Goal: Task Accomplishment & Management: Use online tool/utility

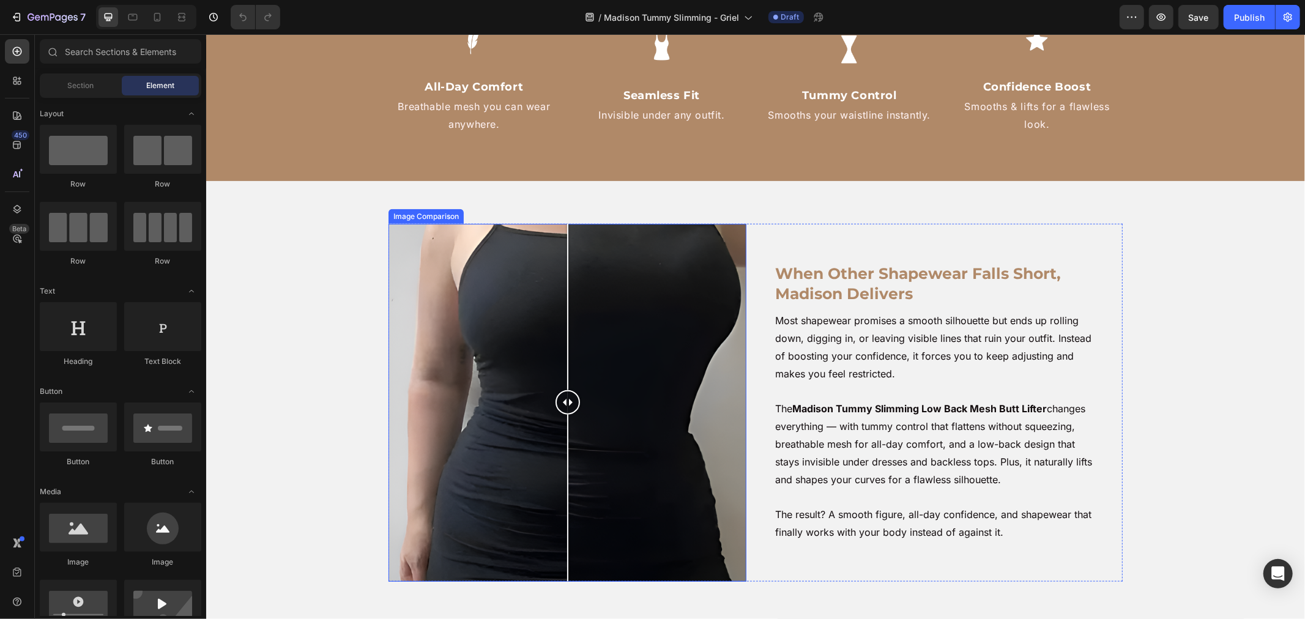
scroll to position [1019, 0]
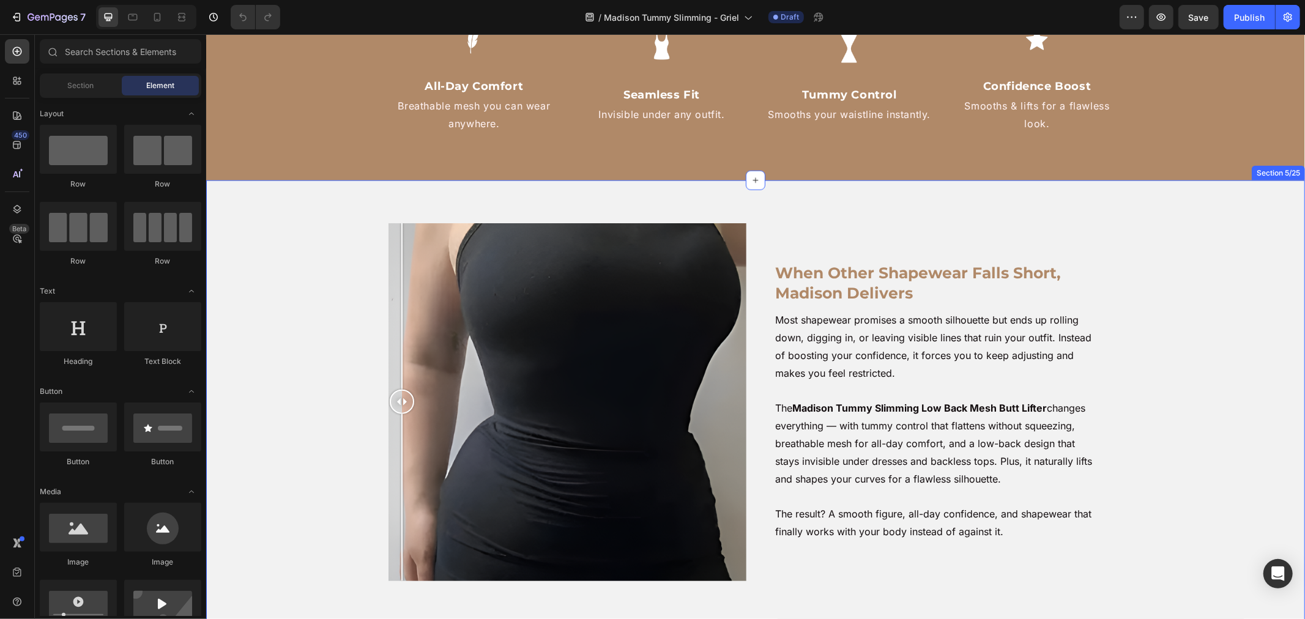
drag, startPoint x: 559, startPoint y: 402, endPoint x: 717, endPoint y: 385, distance: 158.8
click at [414, 439] on div at bounding box center [401, 402] width 24 height 358
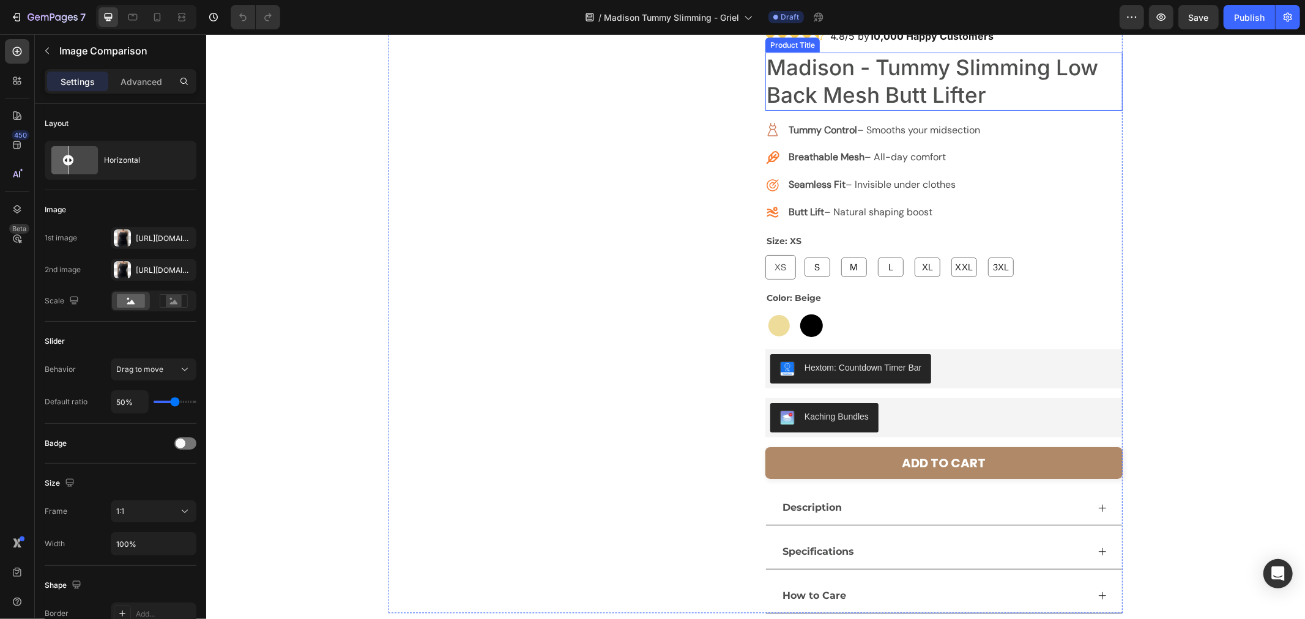
scroll to position [2243, 0]
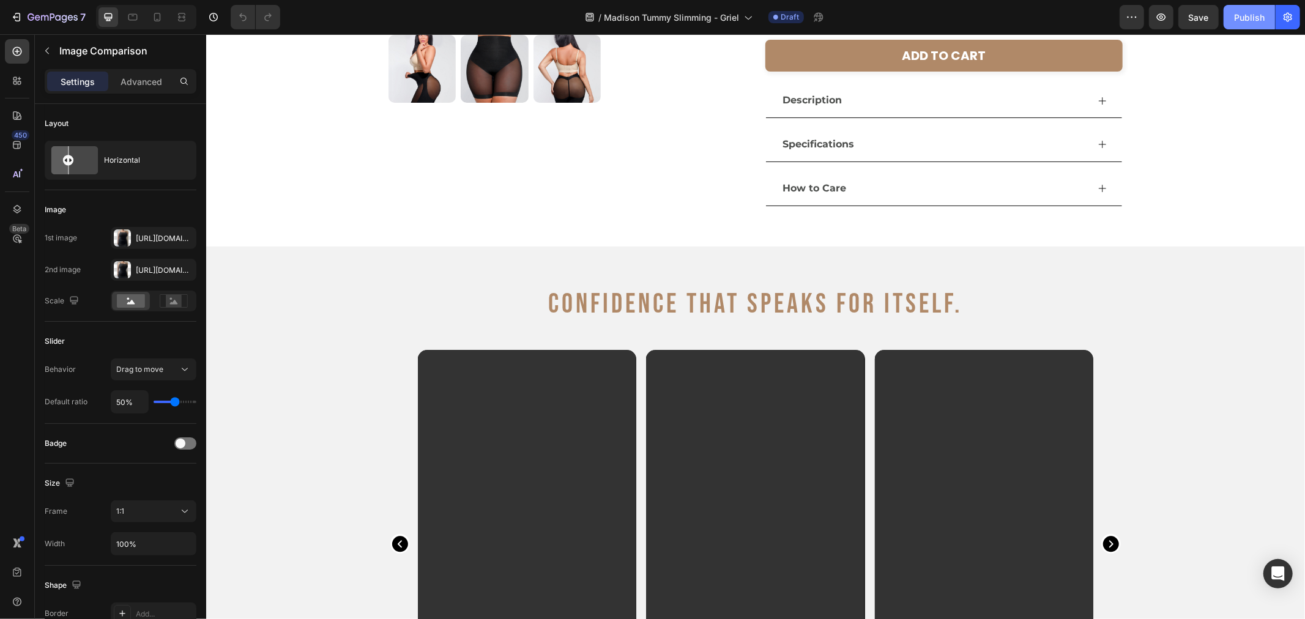
drag, startPoint x: 1245, startPoint y: 15, endPoint x: 652, endPoint y: 197, distance: 620.4
click at [1245, 15] on div "Publish" at bounding box center [1249, 17] width 31 height 13
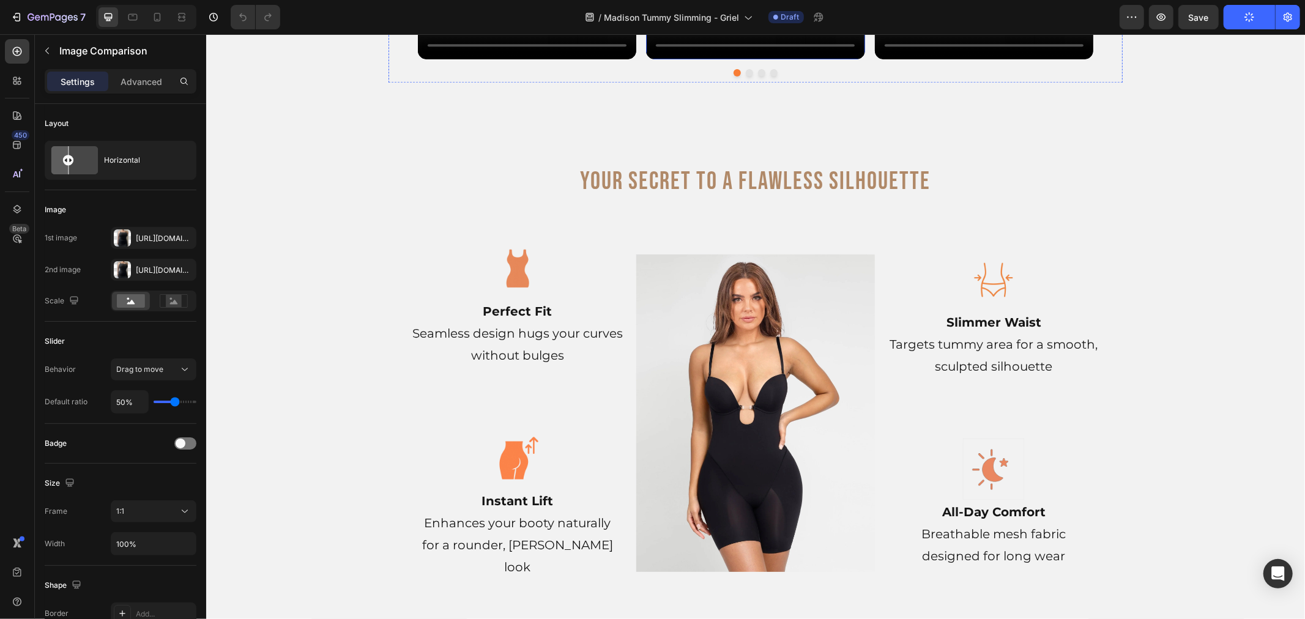
scroll to position [3060, 0]
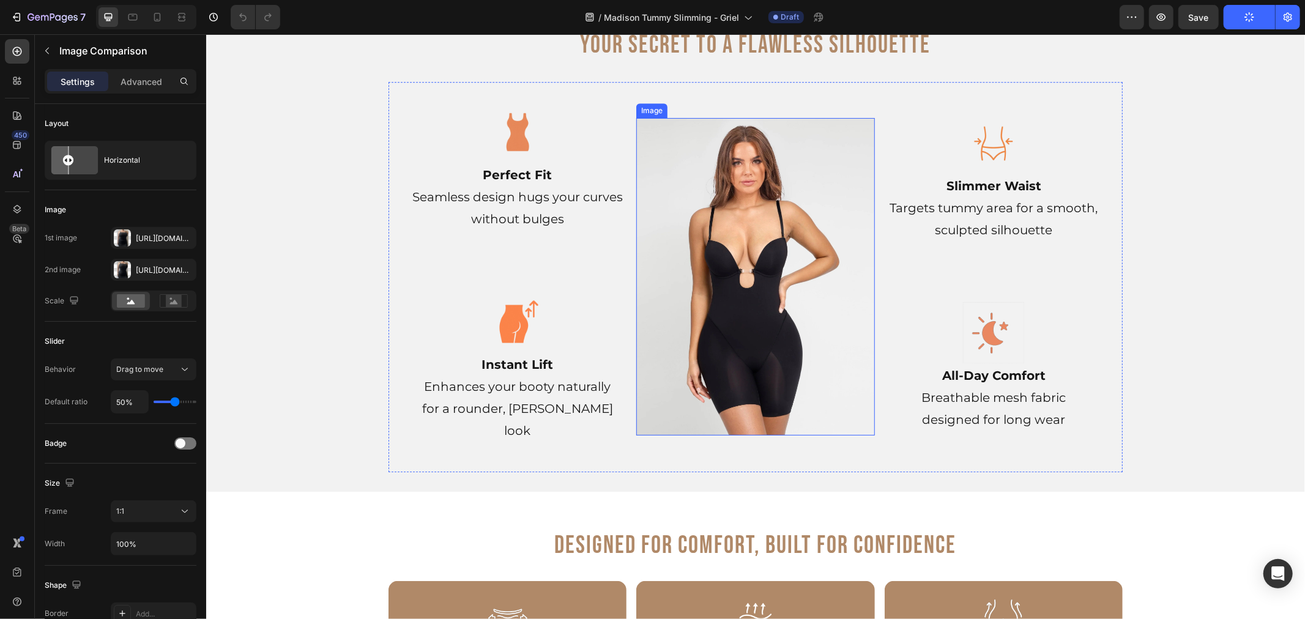
click at [747, 325] on img at bounding box center [755, 276] width 238 height 318
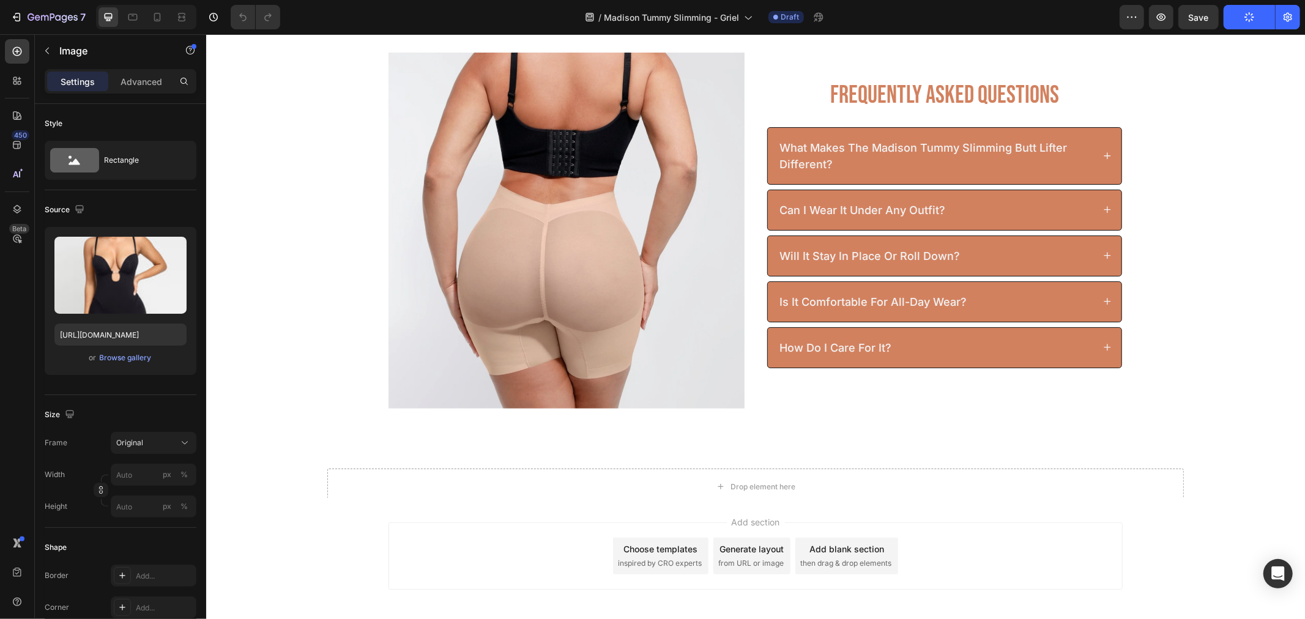
scroll to position [4936, 0]
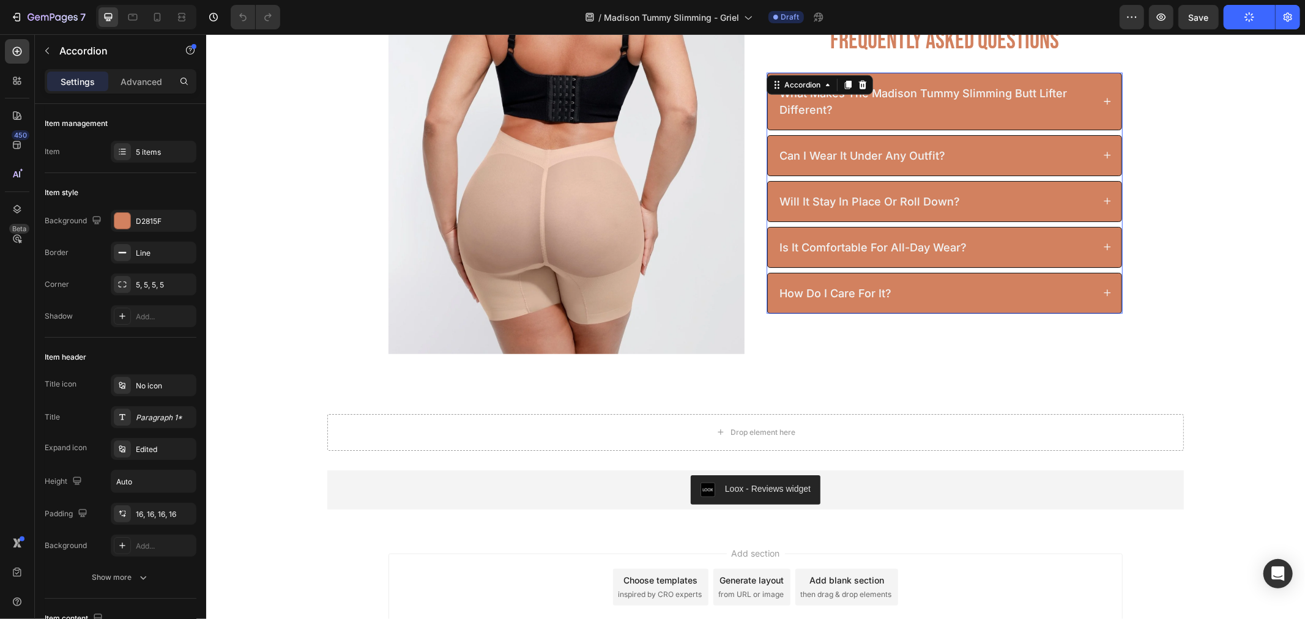
click at [994, 205] on div "will it stay in place or roll down?" at bounding box center [935, 201] width 316 height 20
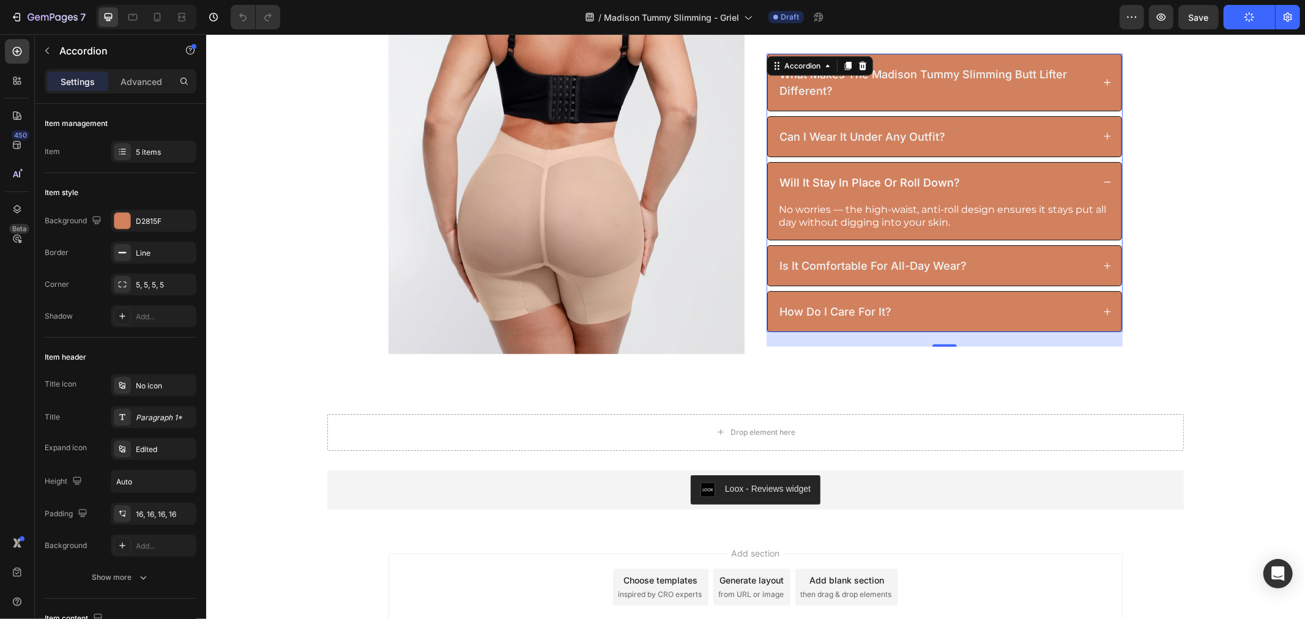
click at [995, 168] on div "will it stay in place or roll down?" at bounding box center [944, 182] width 354 height 40
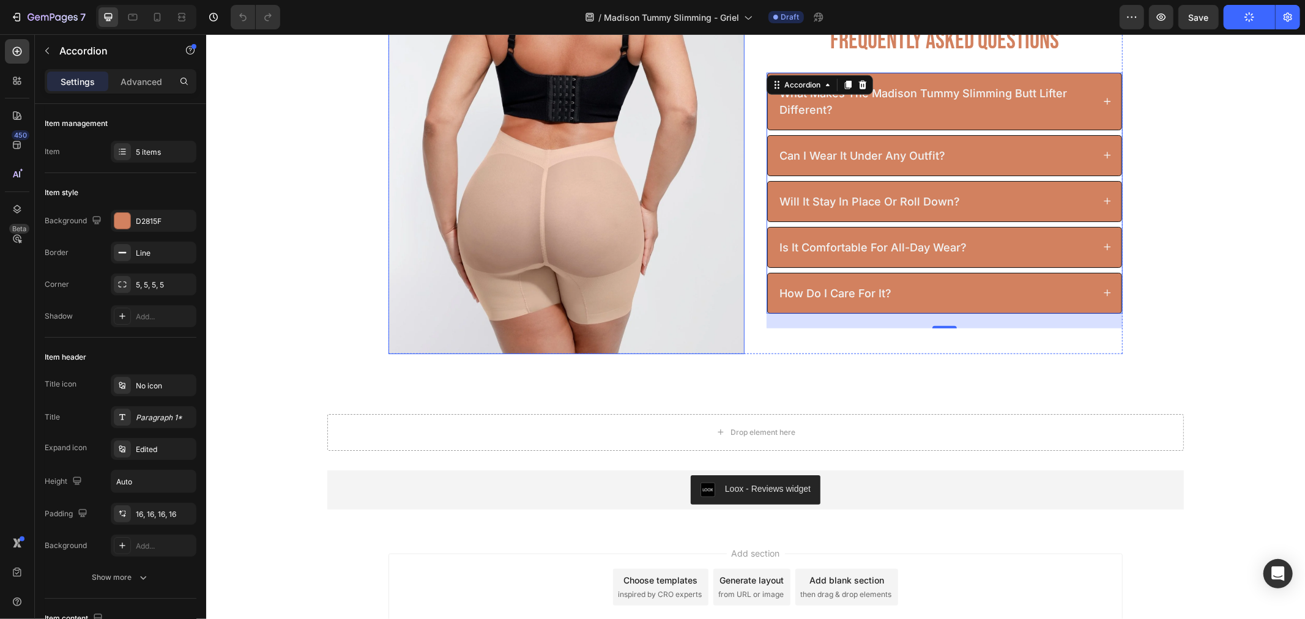
scroll to position [5022, 0]
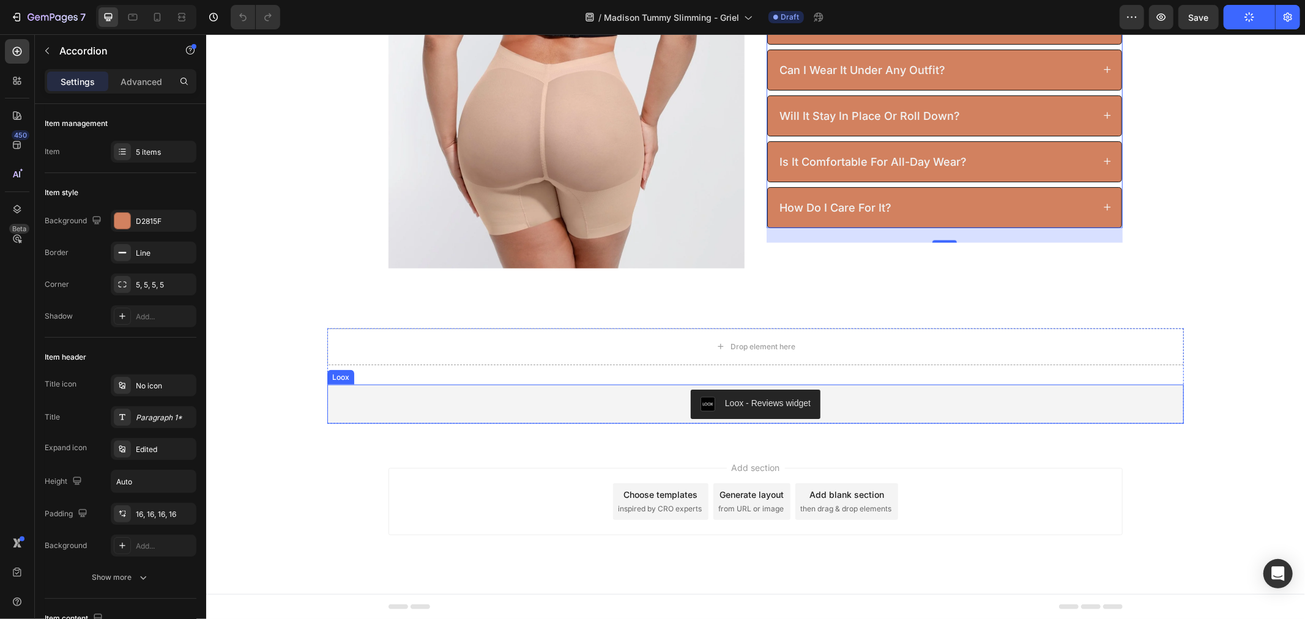
click at [663, 393] on div "Loox - Reviews widget" at bounding box center [755, 403] width 847 height 29
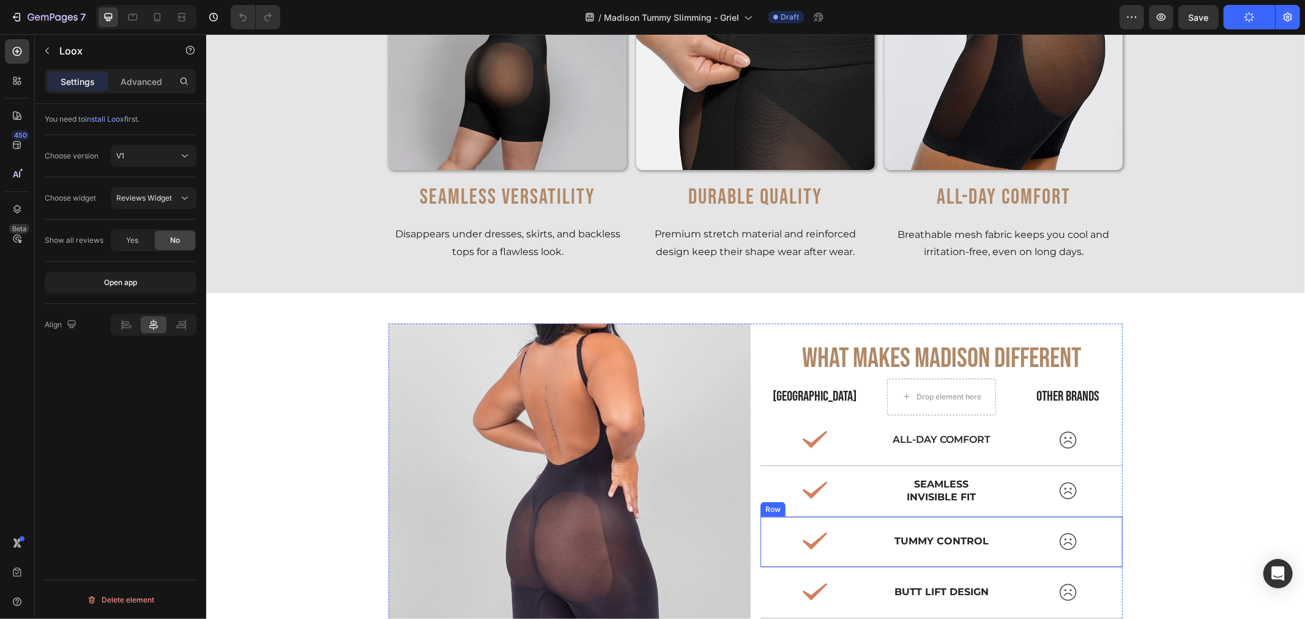
scroll to position [3798, 0]
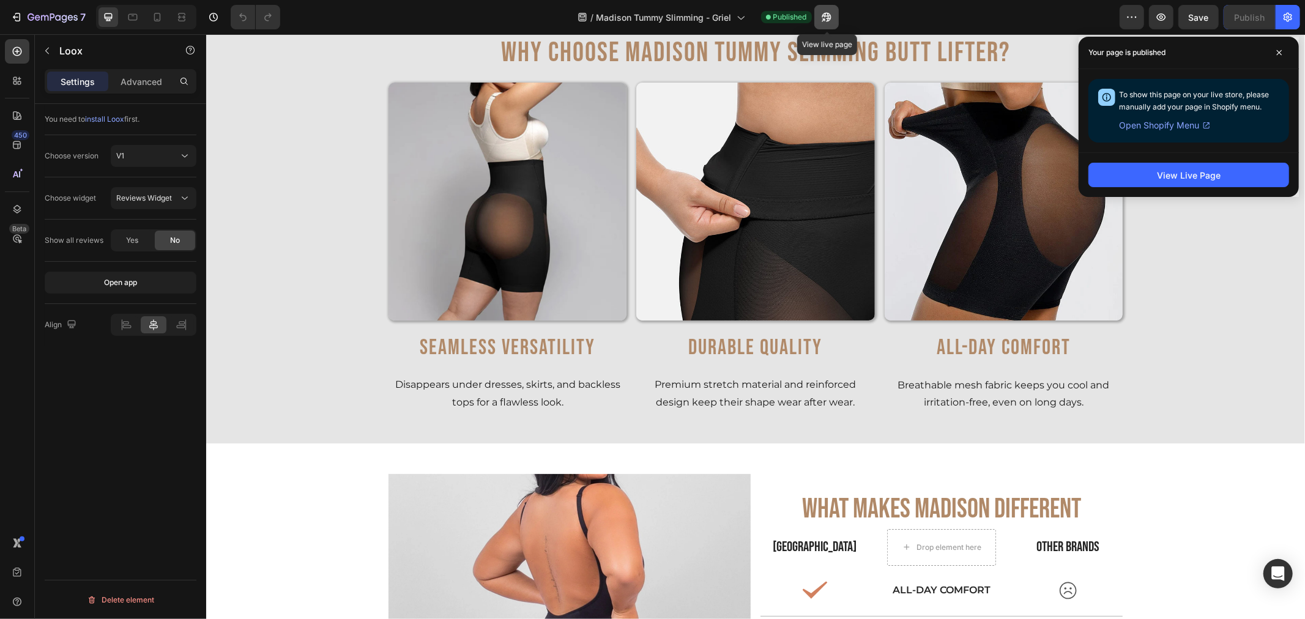
click at [829, 17] on icon "button" at bounding box center [826, 17] width 9 height 9
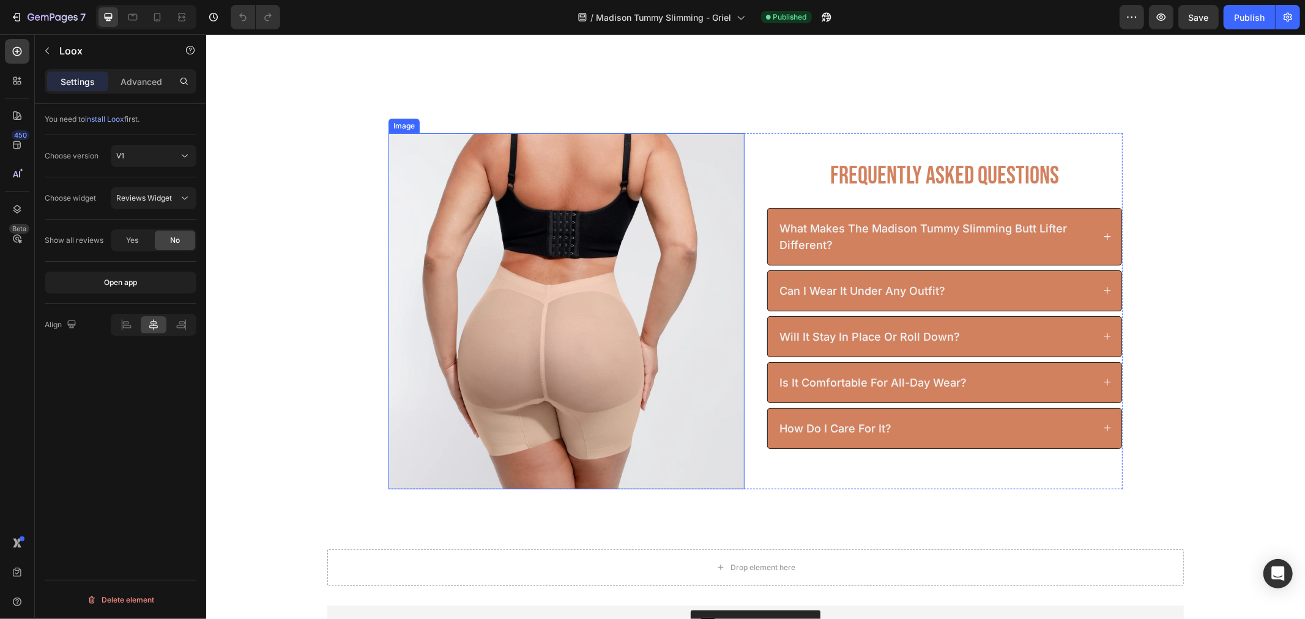
scroll to position [5022, 0]
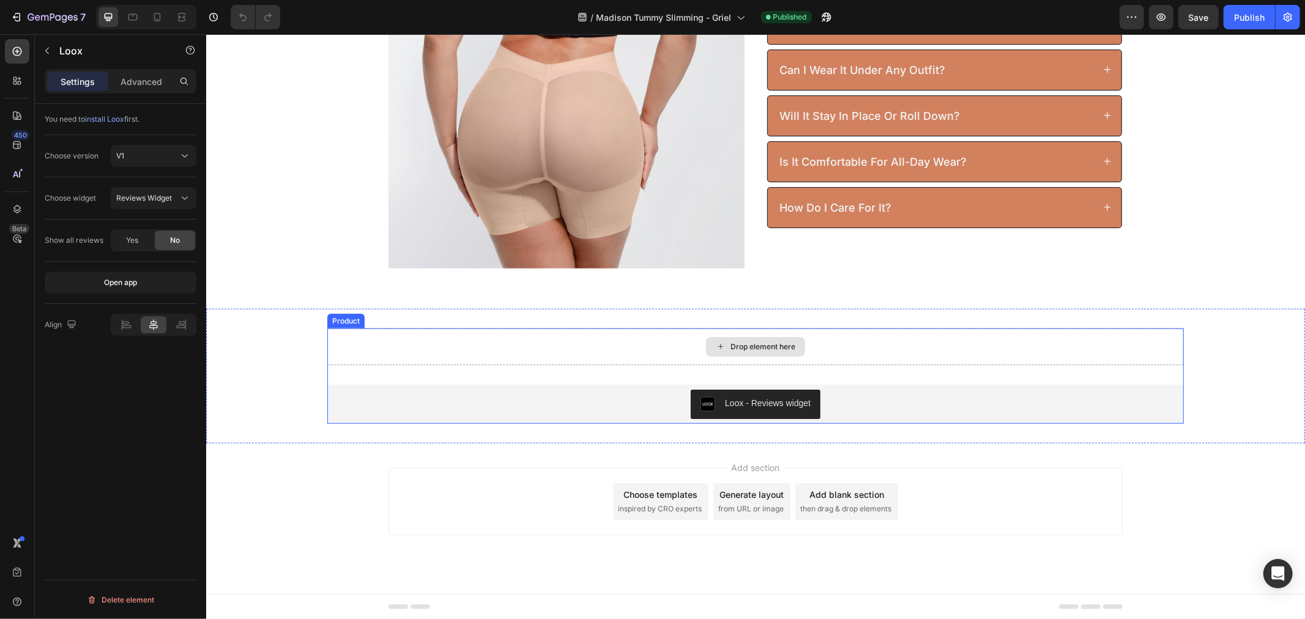
click at [690, 350] on div "Drop element here" at bounding box center [755, 346] width 857 height 37
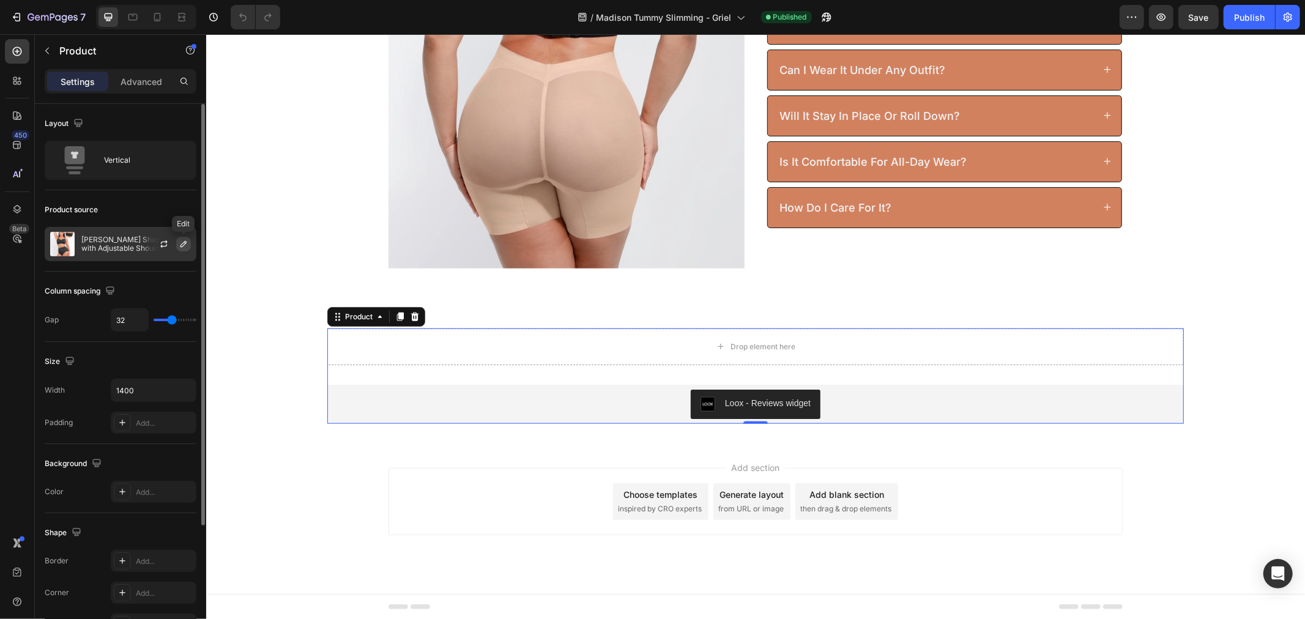
click at [187, 245] on icon "button" at bounding box center [184, 244] width 10 height 10
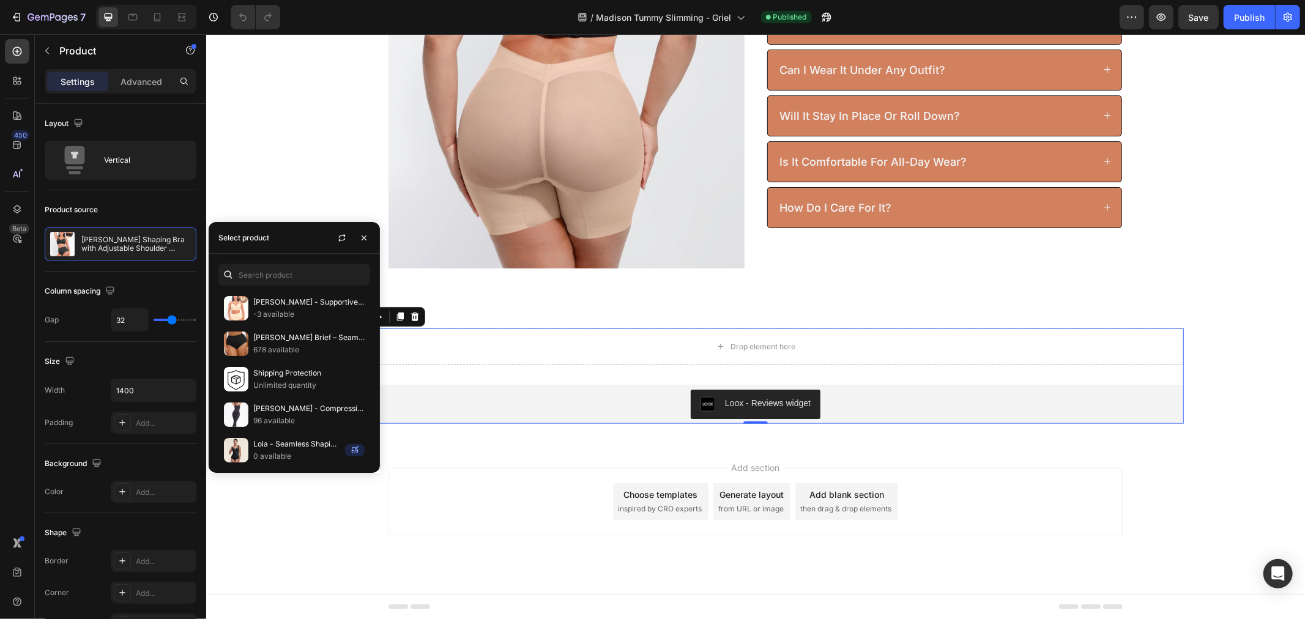
click at [263, 288] on div "[PERSON_NAME] - Supportive Comfort Wireless Shaping Bra -3 available Ashley Bri…" at bounding box center [294, 363] width 171 height 219
click at [263, 283] on input "text" at bounding box center [294, 275] width 152 height 22
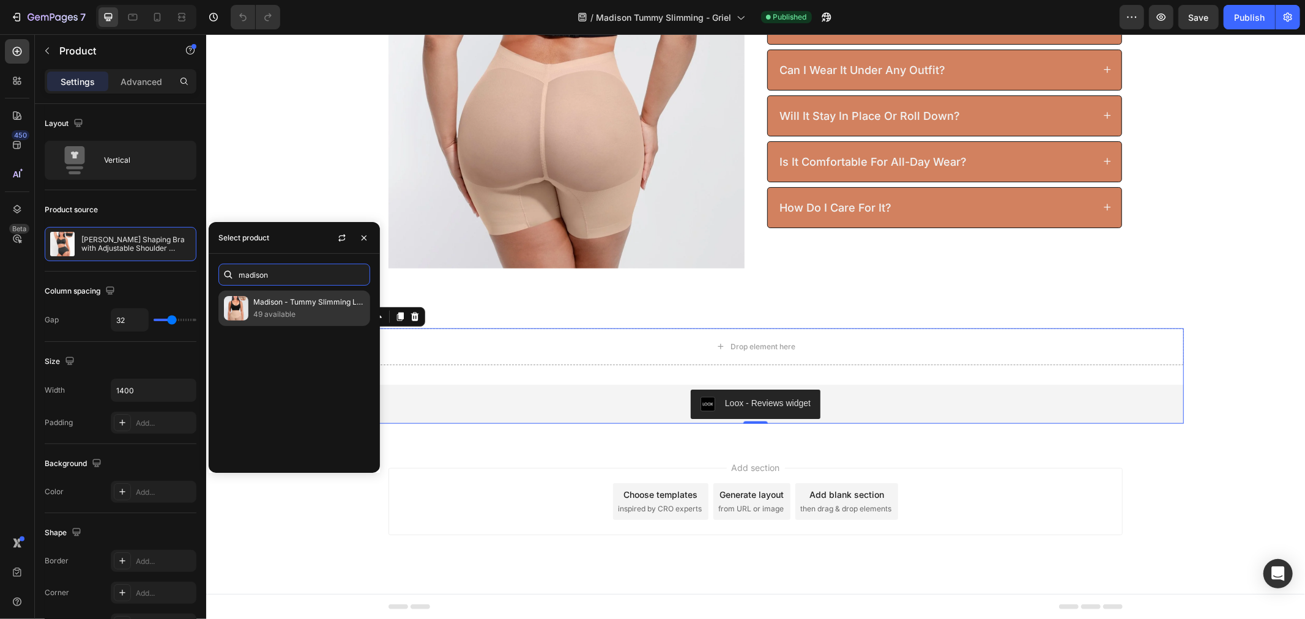
type input "madison"
click at [280, 302] on p "Madison - Tummy Slimming Low Back Mesh Butt Lifter" at bounding box center [308, 302] width 111 height 12
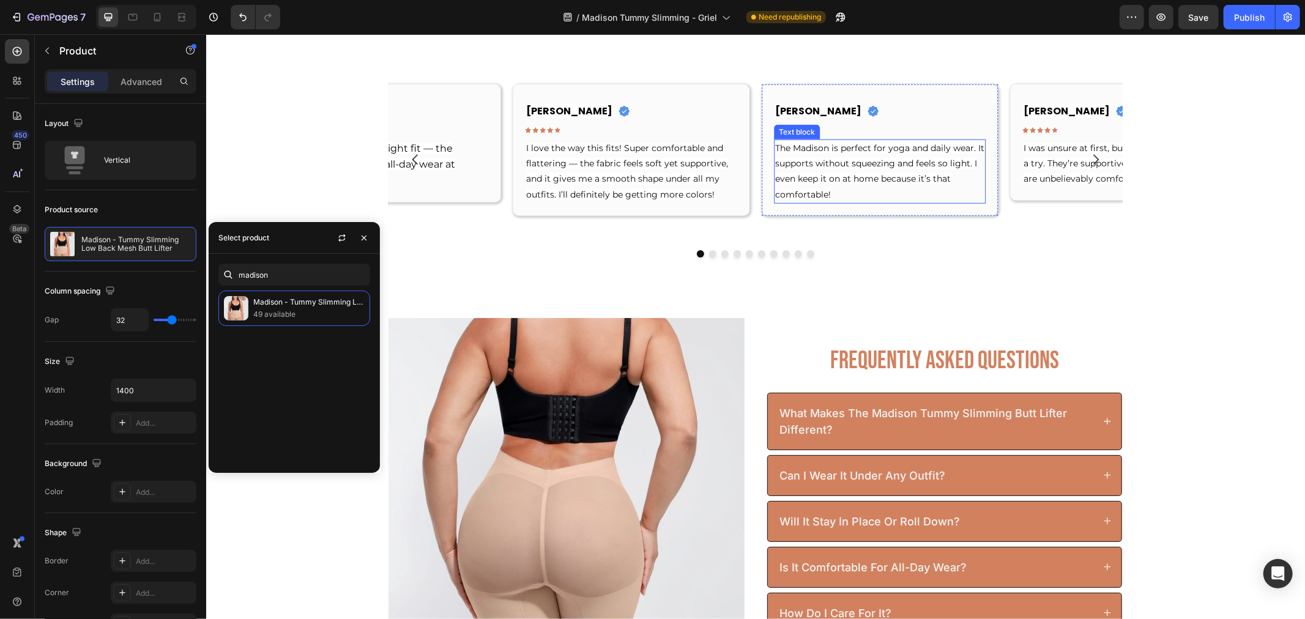
scroll to position [4615, 0]
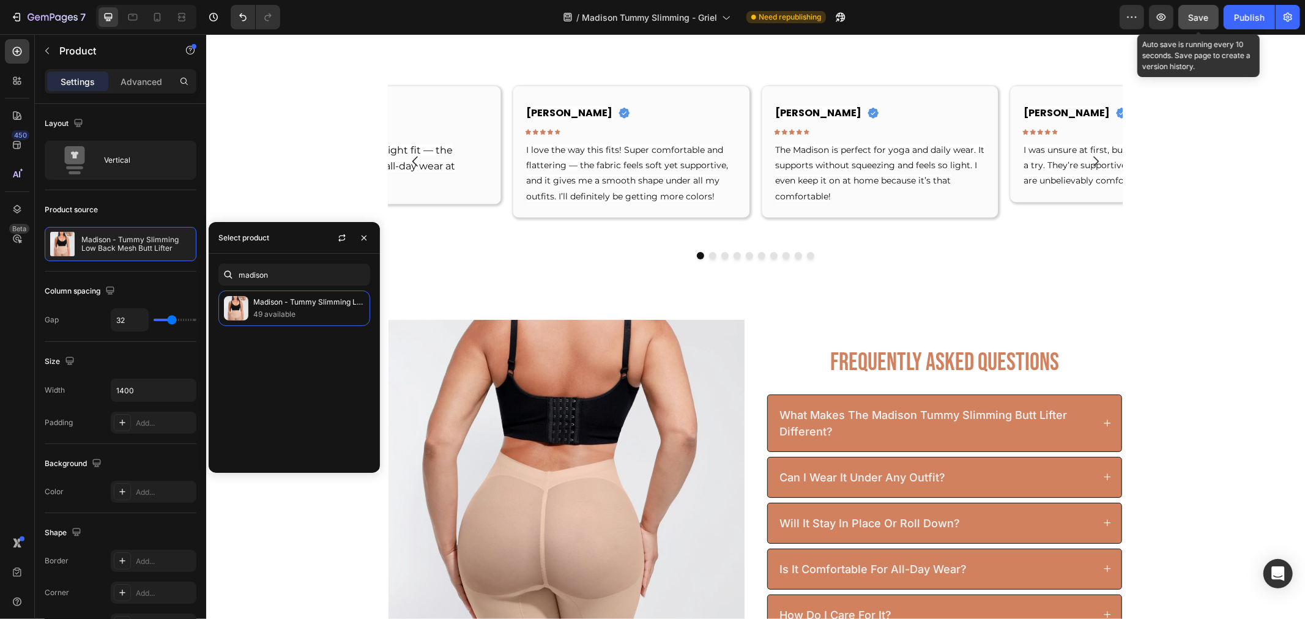
click at [1203, 26] on button "Save" at bounding box center [1199, 17] width 40 height 24
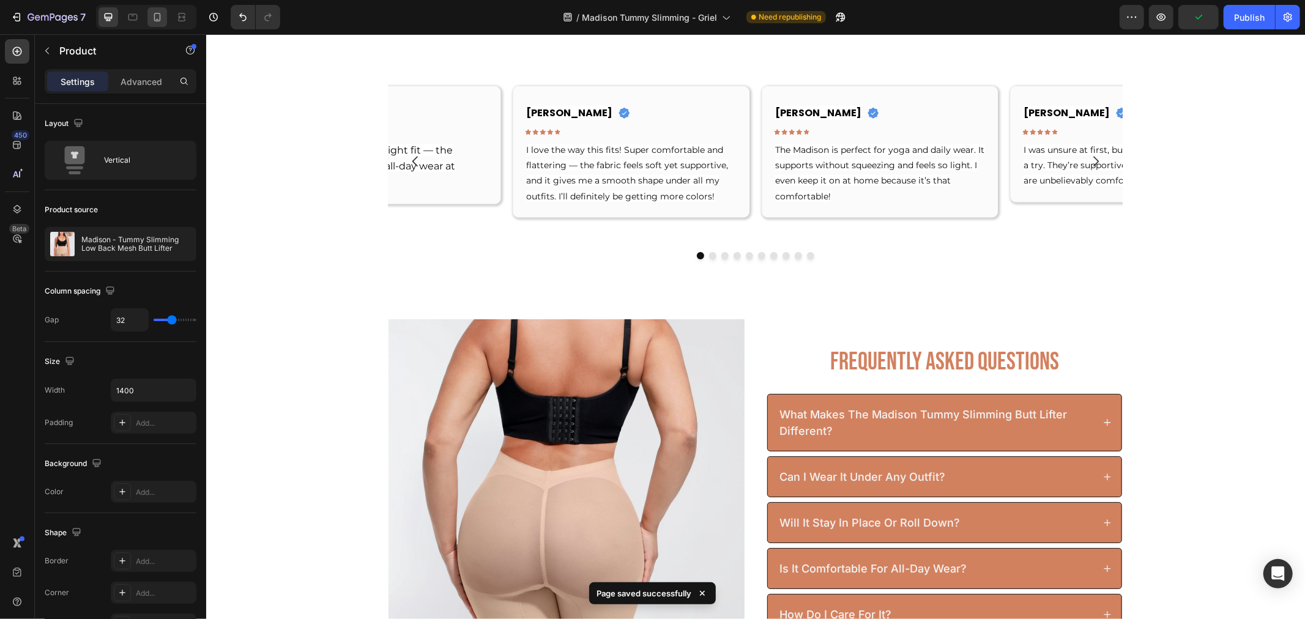
click at [161, 18] on icon at bounding box center [157, 17] width 12 height 12
type input "16"
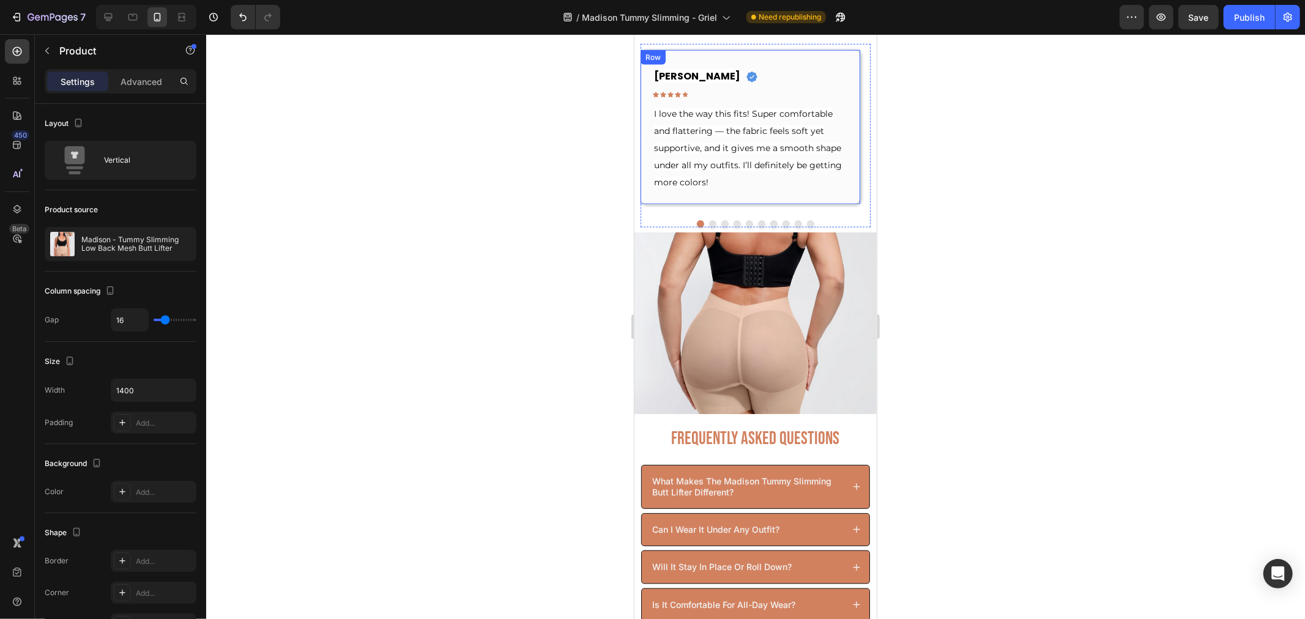
scroll to position [5160, 0]
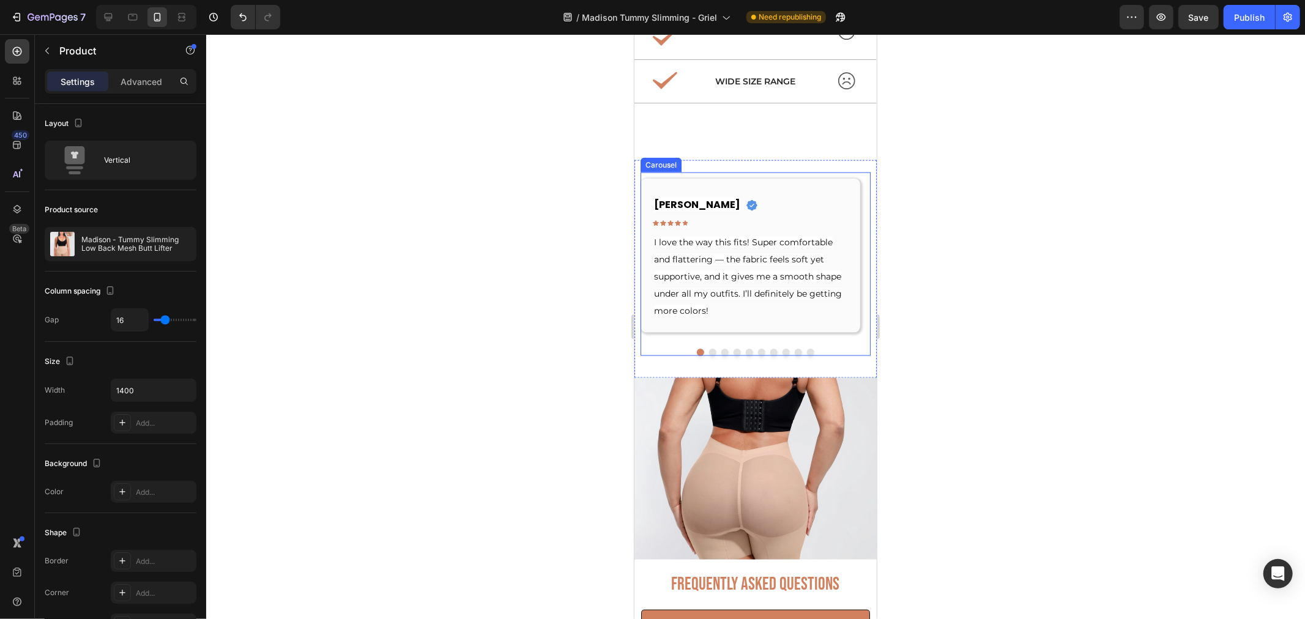
click at [709, 350] on button "Dot" at bounding box center [712, 351] width 7 height 7
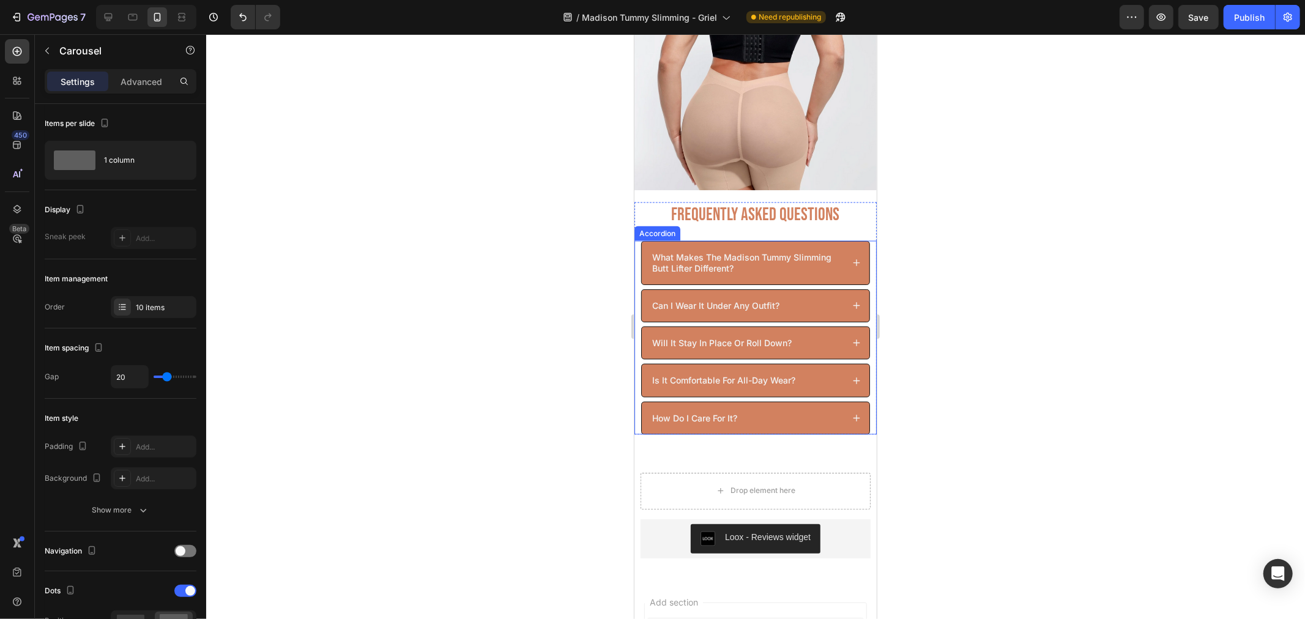
scroll to position [5690, 0]
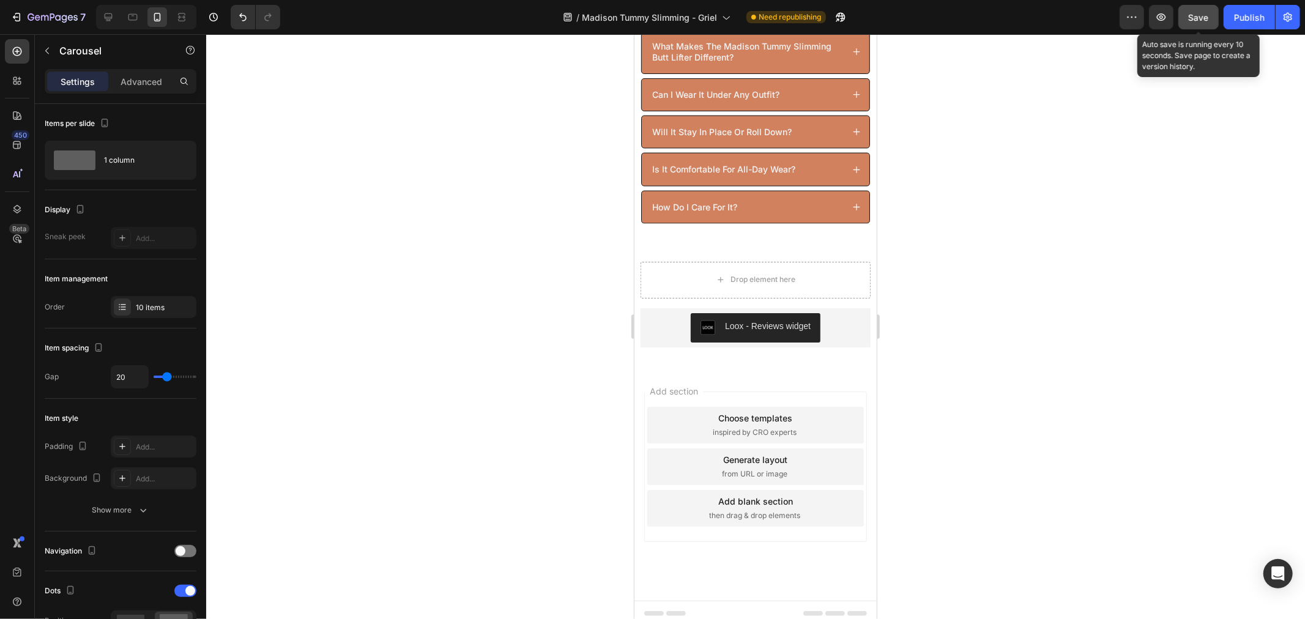
click at [1202, 22] on div "Save" at bounding box center [1199, 17] width 20 height 13
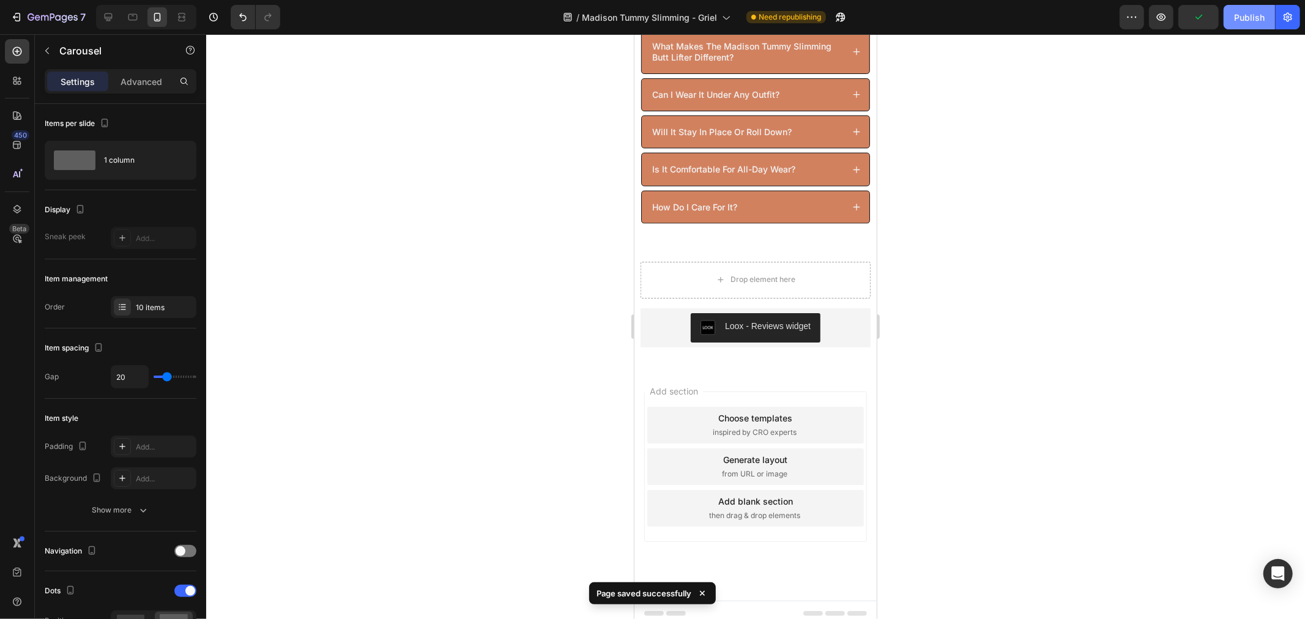
click at [1243, 11] on div "Publish" at bounding box center [1249, 17] width 31 height 13
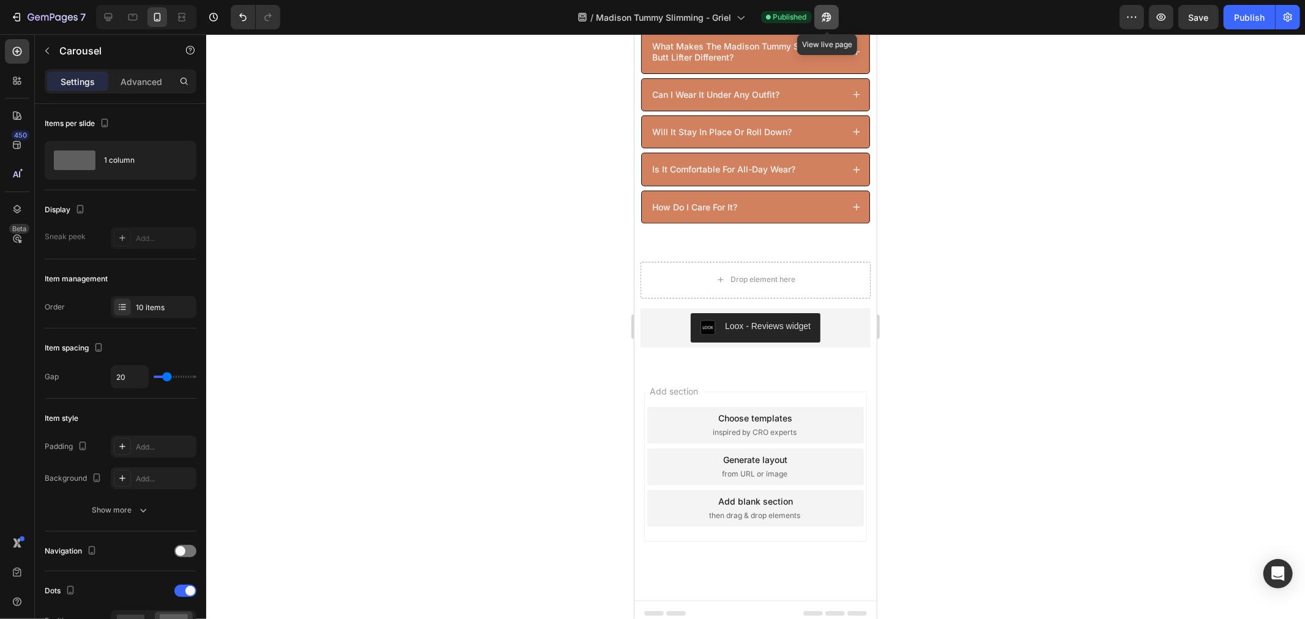
click at [824, 15] on icon "button" at bounding box center [827, 17] width 12 height 12
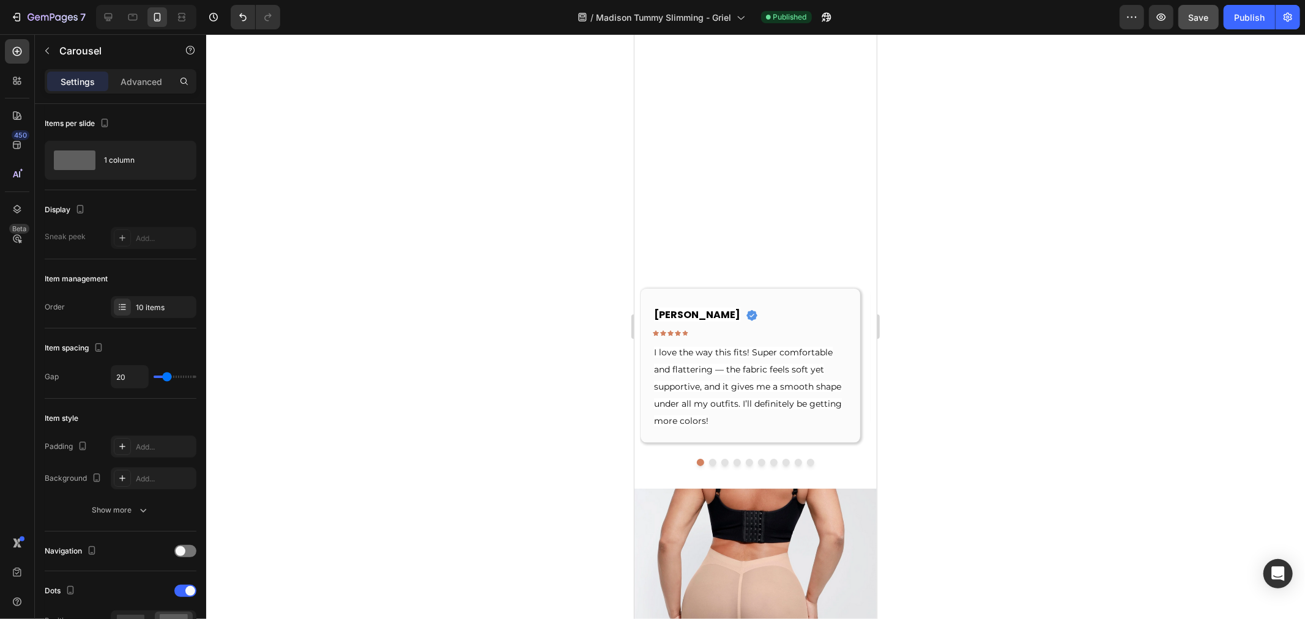
scroll to position [4670, 0]
